Goal: Information Seeking & Learning: Get advice/opinions

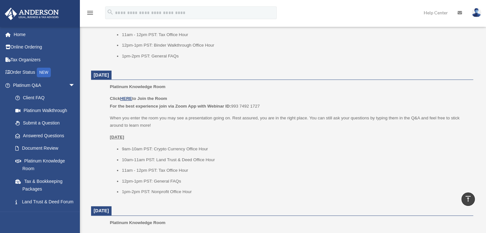
scroll to position [420, 0]
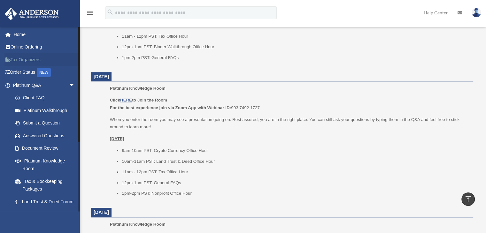
click at [26, 61] on link "Tax Organizers" at bounding box center [44, 59] width 80 height 13
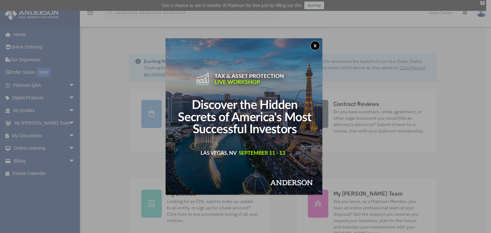
click at [317, 46] on button "x" at bounding box center [315, 46] width 10 height 10
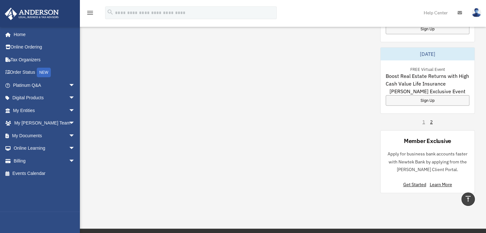
scroll to position [453, 0]
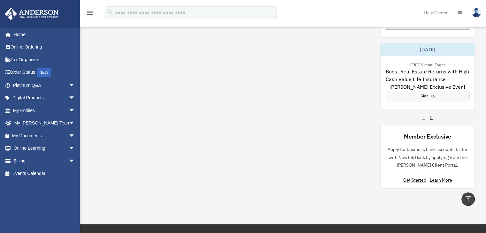
click at [466, 178] on div "Member Exclusive Apply for business bank accounts faster with Newtek Bank by ap…" at bounding box center [427, 157] width 95 height 63
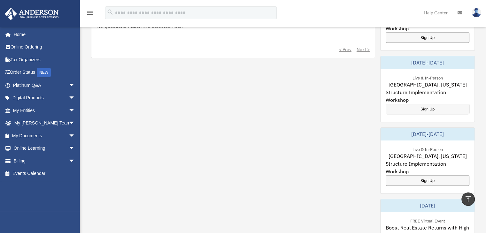
scroll to position [297, 0]
click at [31, 146] on link "Online Learning arrow_drop_down" at bounding box center [44, 148] width 80 height 13
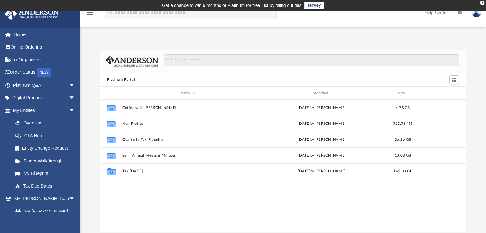
scroll to position [140, 360]
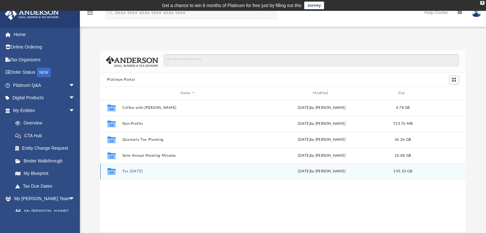
click at [115, 170] on icon "grid" at bounding box center [111, 172] width 8 height 5
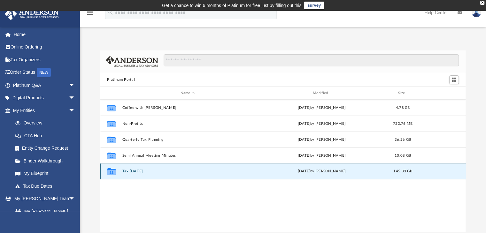
click at [155, 175] on div "Collaborated Folder Tax Tuesday Wed Aug 27 2025 by Zyan Treadwell 145.33 GB" at bounding box center [283, 172] width 366 height 16
click at [114, 174] on icon "grid" at bounding box center [111, 172] width 8 height 5
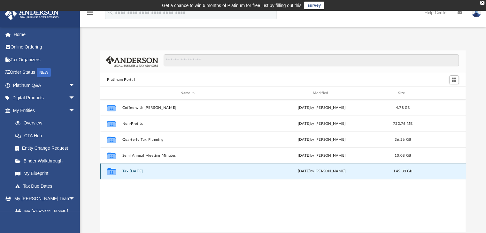
click at [112, 173] on icon "grid" at bounding box center [111, 171] width 8 height 7
click at [283, 169] on div "Wed Aug 27 2025 by Zyan Treadwell" at bounding box center [321, 172] width 131 height 6
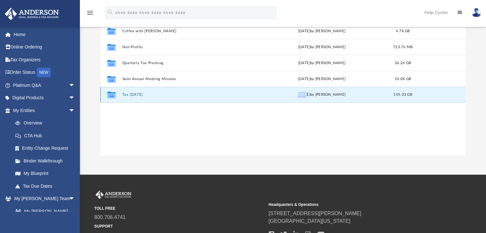
scroll to position [98, 0]
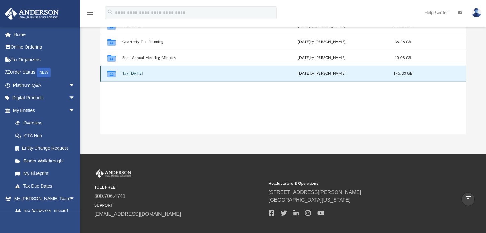
click at [111, 78] on icon "Collaborated Folder" at bounding box center [111, 74] width 10 height 10
click at [111, 74] on icon "grid" at bounding box center [111, 74] width 8 height 7
click at [69, 96] on span "arrow_drop_down" at bounding box center [75, 98] width 13 height 13
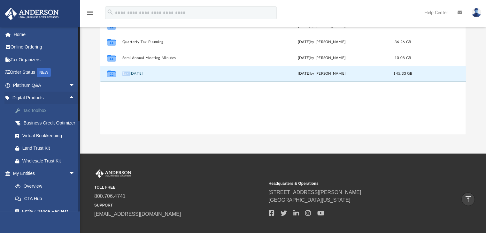
click at [38, 110] on div "Tax Toolbox" at bounding box center [49, 111] width 54 height 8
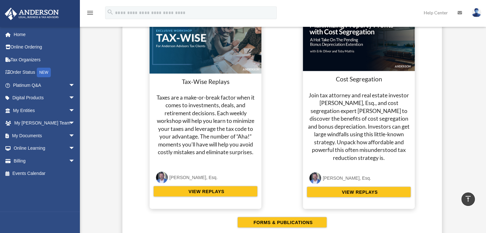
scroll to position [1221, 0]
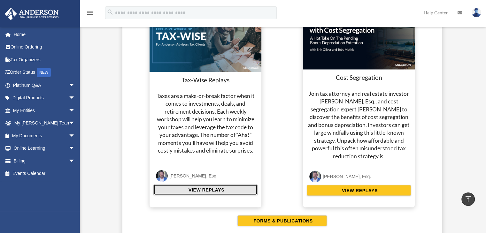
click at [224, 189] on span "VIEW REPLAYS" at bounding box center [206, 190] width 38 height 6
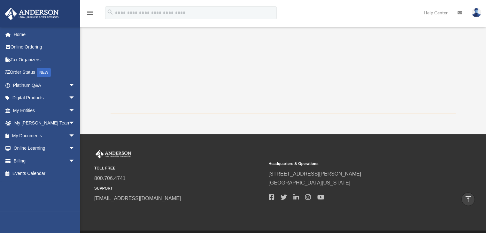
scroll to position [217, 0]
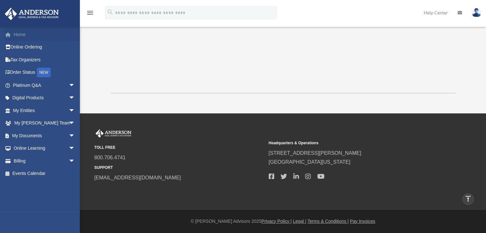
click at [20, 31] on link "Home" at bounding box center [44, 34] width 80 height 13
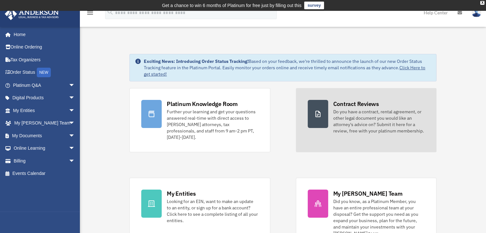
click at [360, 106] on div "Contract Reviews" at bounding box center [356, 104] width 46 height 8
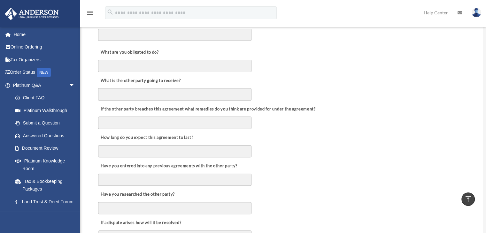
scroll to position [221, 0]
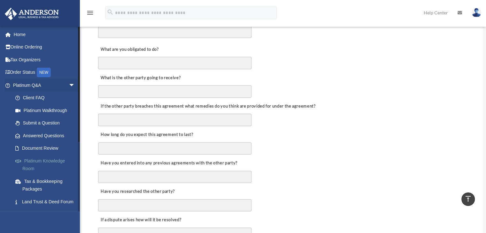
click at [43, 161] on link "Platinum Knowledge Room" at bounding box center [47, 165] width 76 height 20
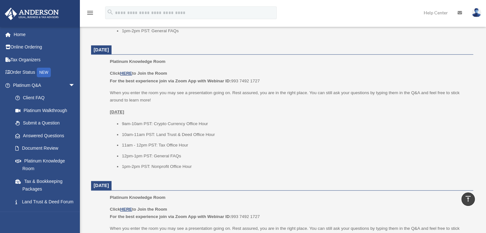
scroll to position [460, 0]
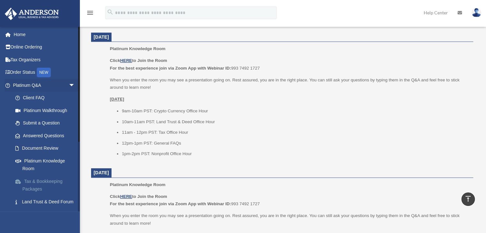
click at [43, 180] on link "Tax & Bookkeeping Packages" at bounding box center [47, 185] width 76 height 20
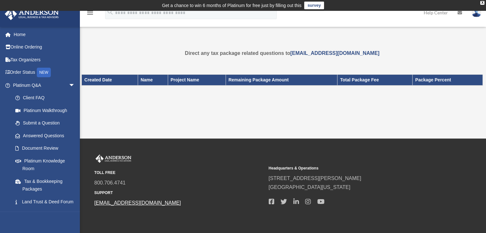
click at [130, 202] on link "[EMAIL_ADDRESS][DOMAIN_NAME]" at bounding box center [137, 202] width 87 height 5
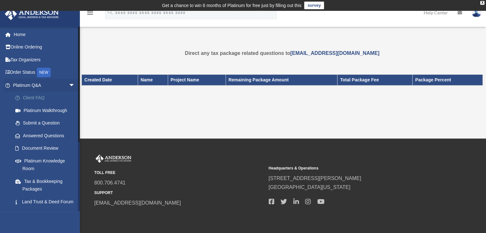
click at [38, 95] on link "Client FAQ" at bounding box center [47, 98] width 76 height 13
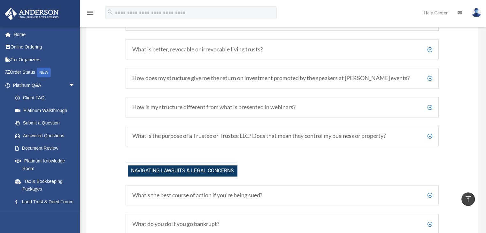
scroll to position [410, 0]
click at [312, 193] on h5 "What’s the best course of action if you’re being sued?" at bounding box center [282, 195] width 300 height 7
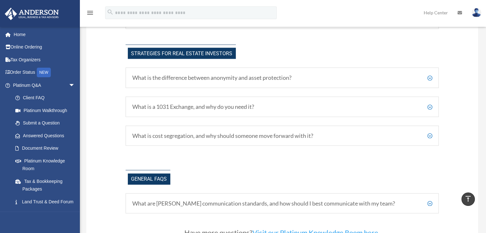
scroll to position [1305, 0]
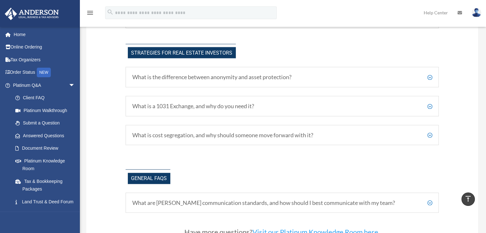
click at [392, 170] on div "General FAQs What are [PERSON_NAME] communication standards, and how should I b…" at bounding box center [283, 191] width 314 height 59
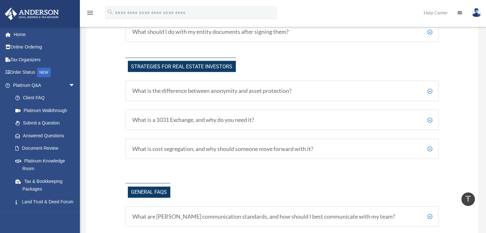
scroll to position [1290, 0]
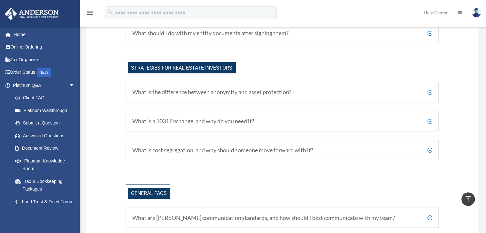
click at [372, 212] on div "What are [PERSON_NAME] communication standards, and how should I best communica…" at bounding box center [283, 218] width 314 height 20
click at [429, 95] on h5 "What is the difference between anonymity and asset protection?" at bounding box center [282, 92] width 300 height 7
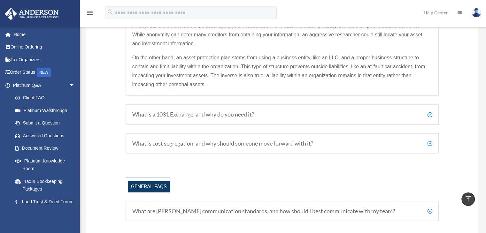
scroll to position [1387, 0]
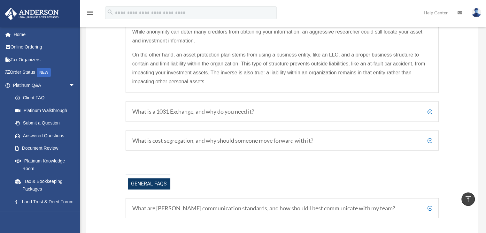
click at [203, 114] on h5 "What is a 1031 Exchange, and why do you need it?" at bounding box center [282, 111] width 300 height 7
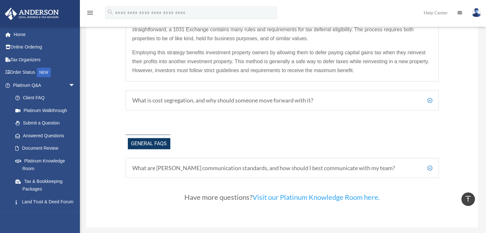
scroll to position [1418, 0]
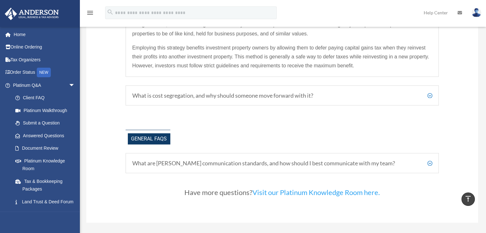
click at [429, 165] on h5 "What are [PERSON_NAME] communication standards, and how should I best communica…" at bounding box center [282, 163] width 300 height 7
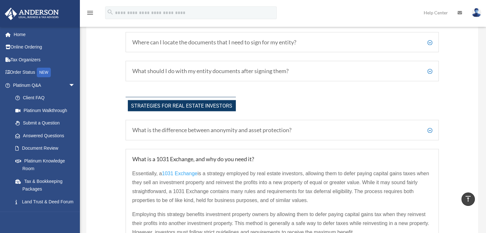
scroll to position [1244, 0]
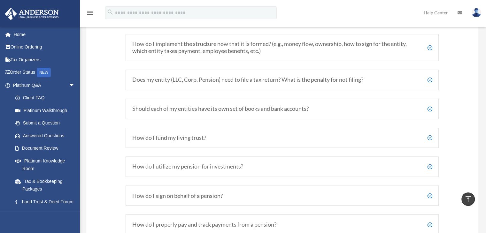
click at [428, 169] on h5 "How do I utilize my pension for investments?" at bounding box center [282, 166] width 300 height 7
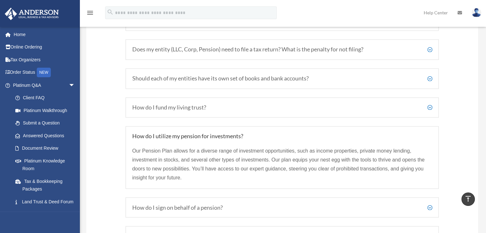
scroll to position [1070, 0]
click at [429, 109] on h5 "How do I fund my living trust?" at bounding box center [282, 108] width 300 height 7
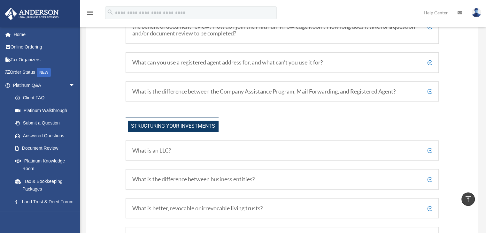
scroll to position [46, 0]
